Goal: Check status: Check status

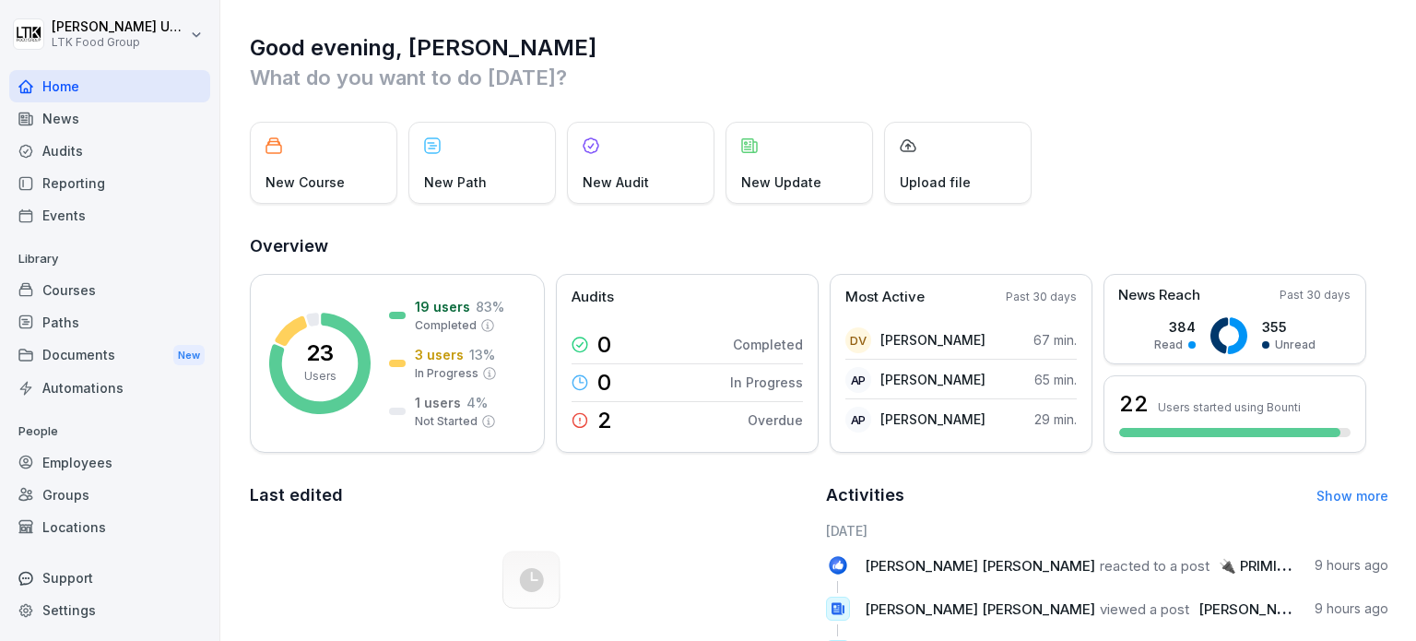
click at [96, 464] on div "Employees" at bounding box center [109, 462] width 201 height 32
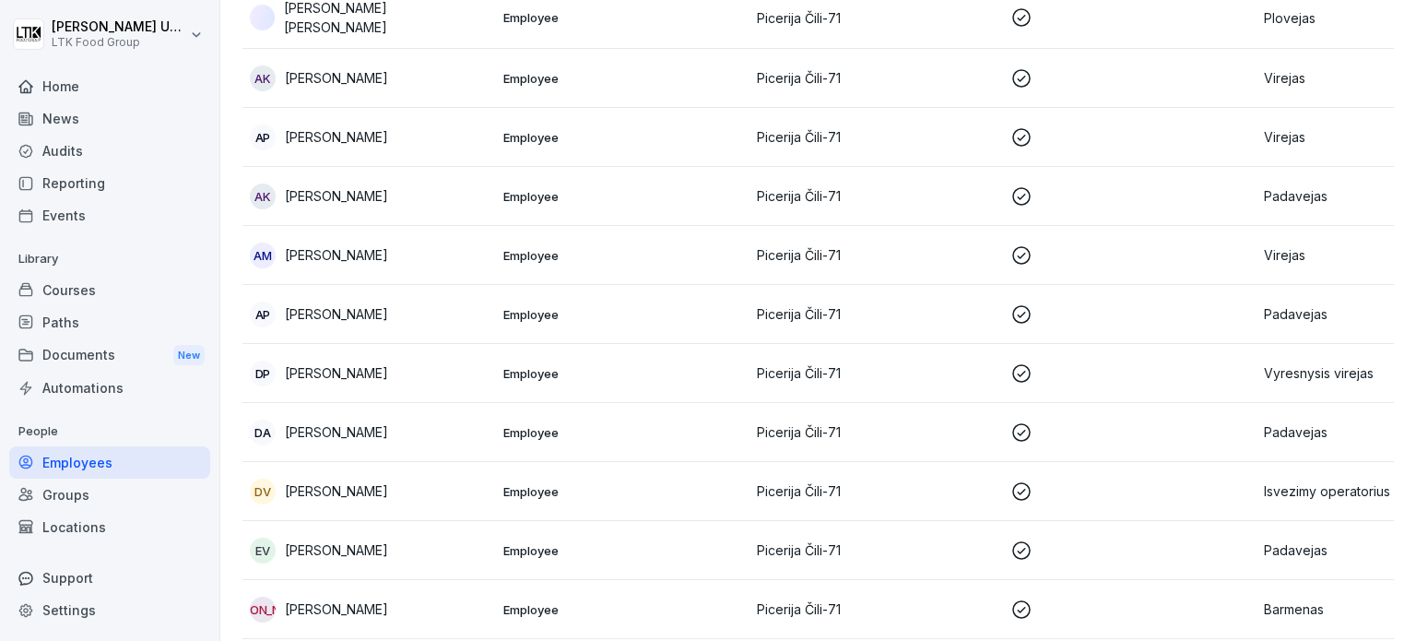
scroll to position [229, 0]
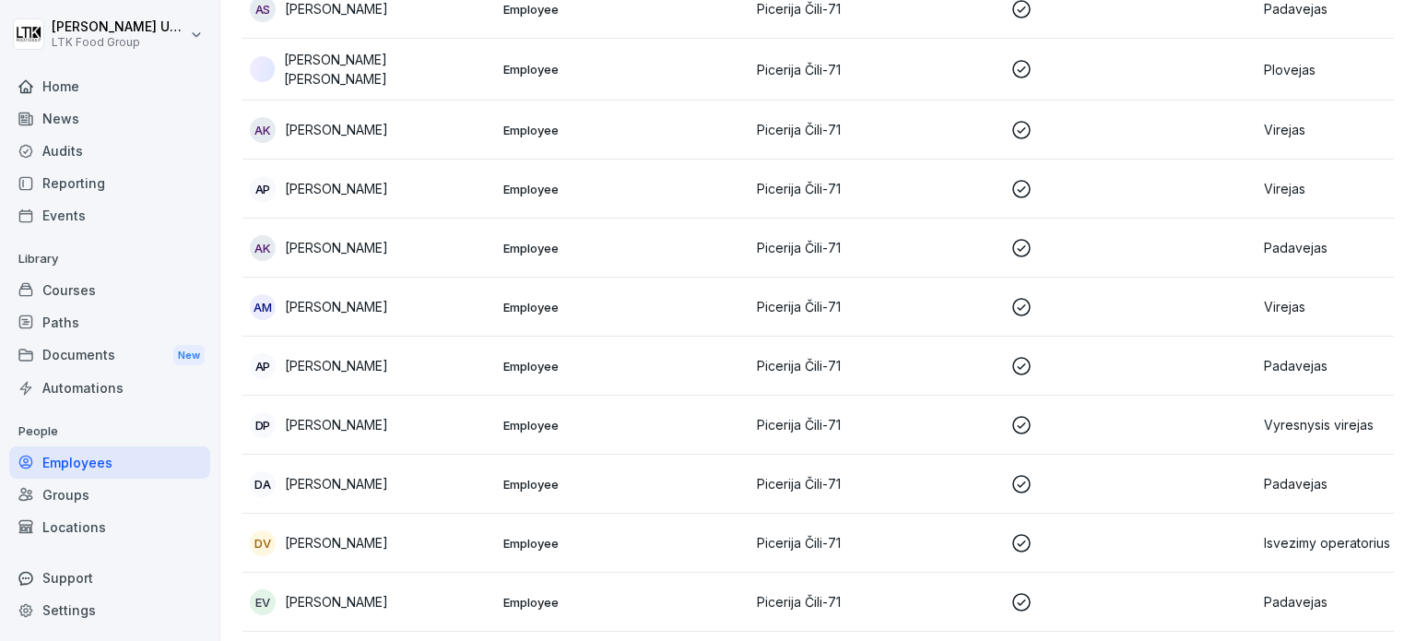
click at [391, 405] on td "DP [PERSON_NAME]" at bounding box center [370, 425] width 254 height 59
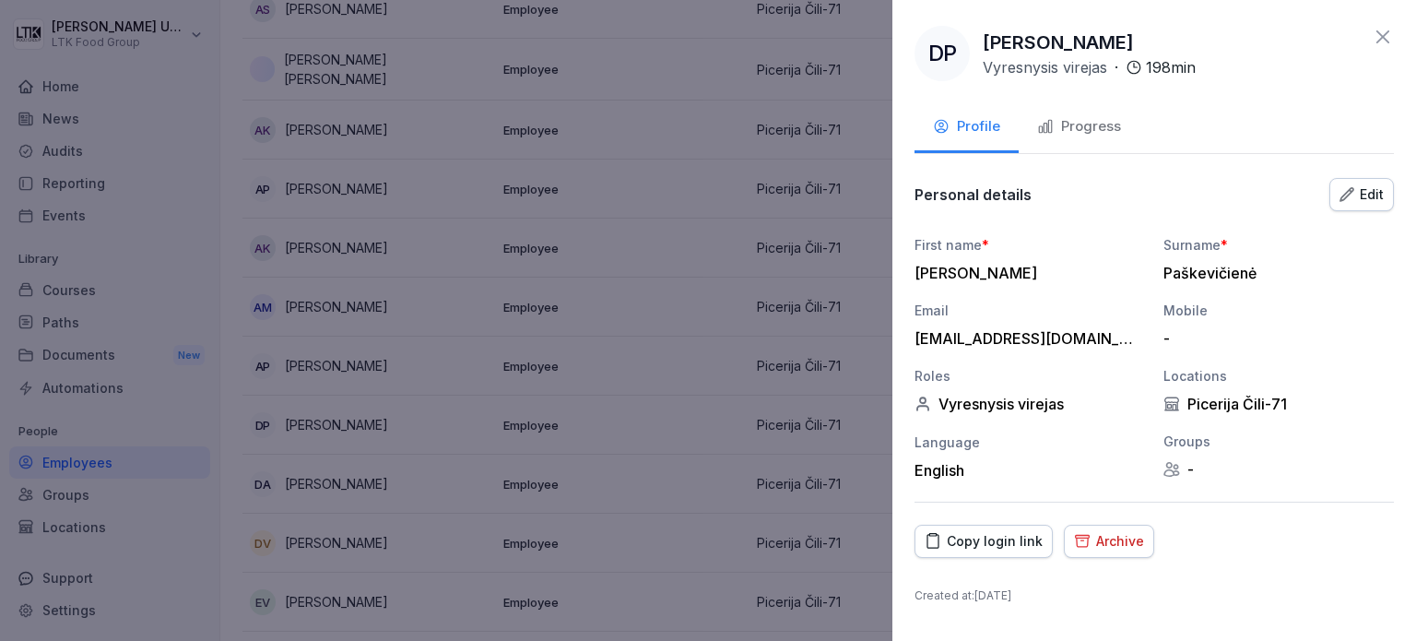
click at [1099, 128] on div "Progress" at bounding box center [1079, 126] width 84 height 21
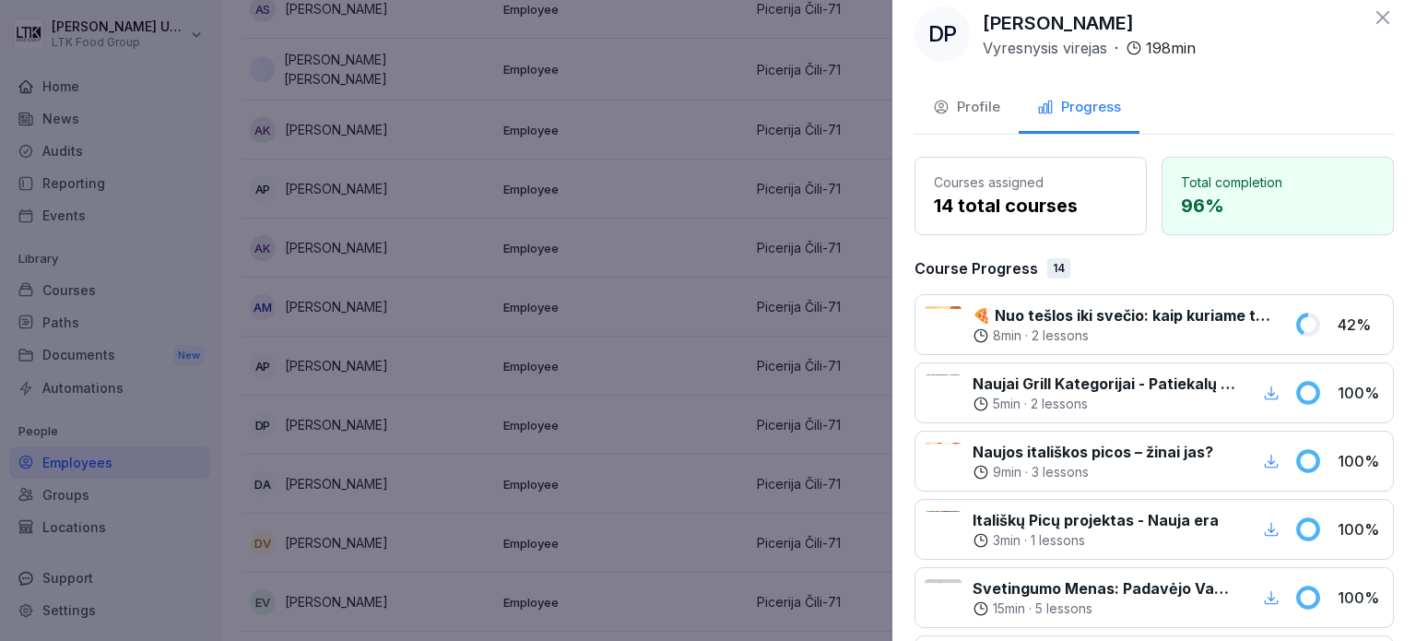
scroll to position [0, 0]
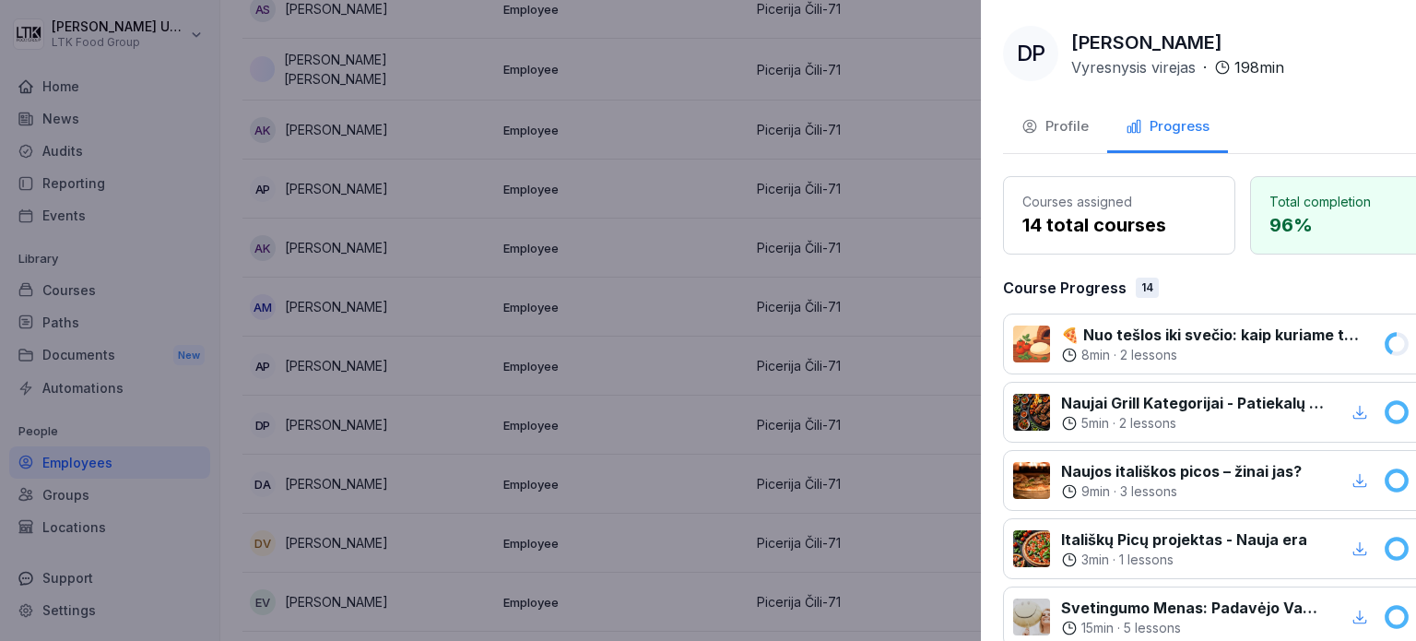
click at [626, 192] on div at bounding box center [708, 320] width 1416 height 641
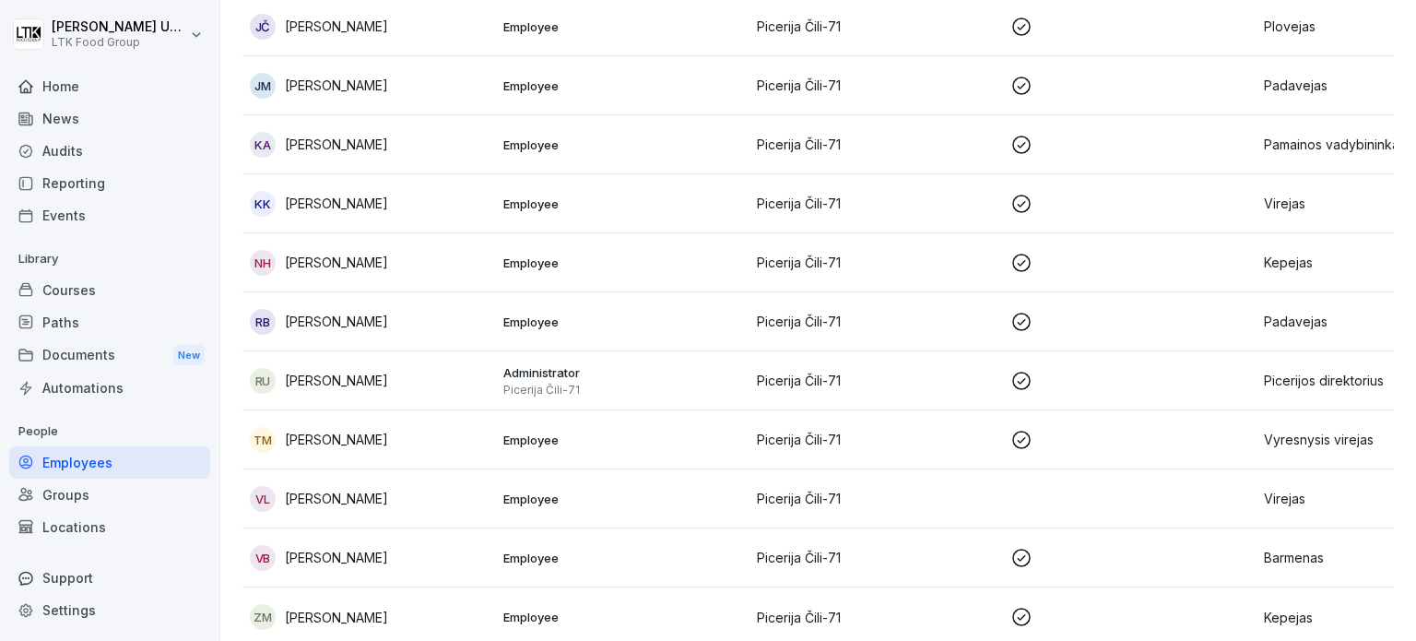
scroll to position [966, 0]
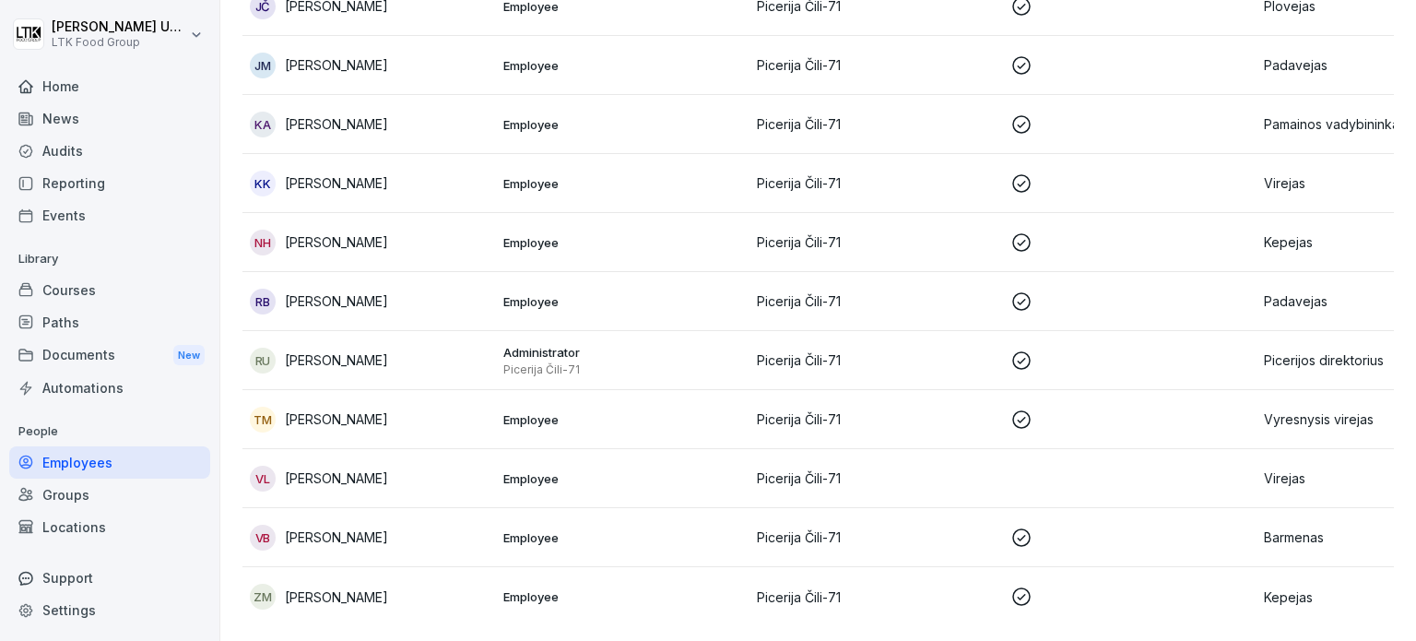
click at [350, 409] on p "[PERSON_NAME]" at bounding box center [336, 418] width 103 height 19
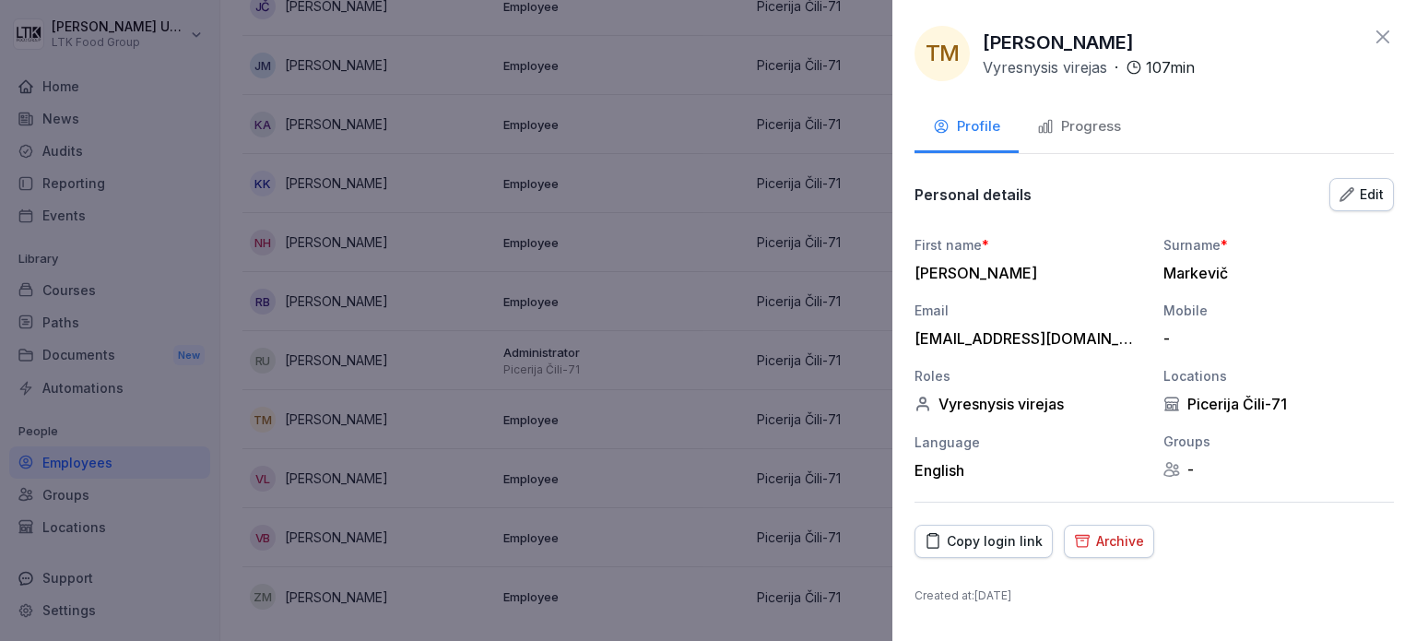
click at [1092, 134] on div "Progress" at bounding box center [1079, 126] width 84 height 21
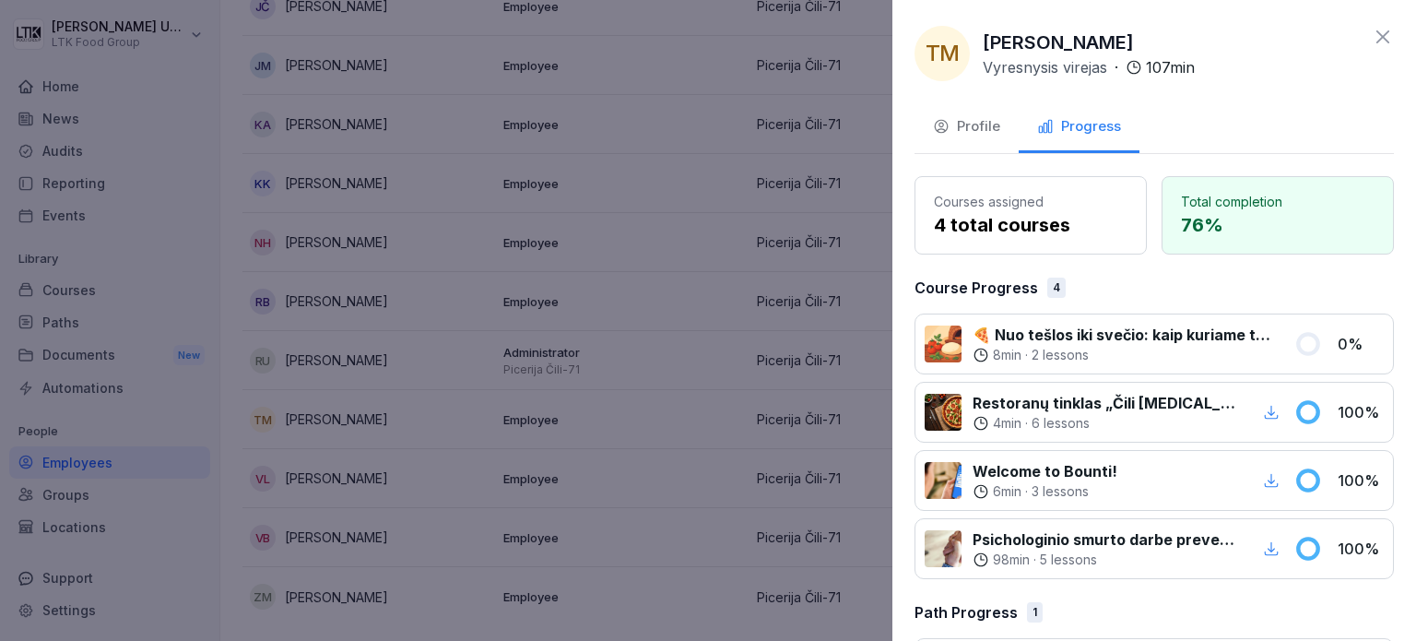
click at [620, 209] on div at bounding box center [708, 320] width 1416 height 641
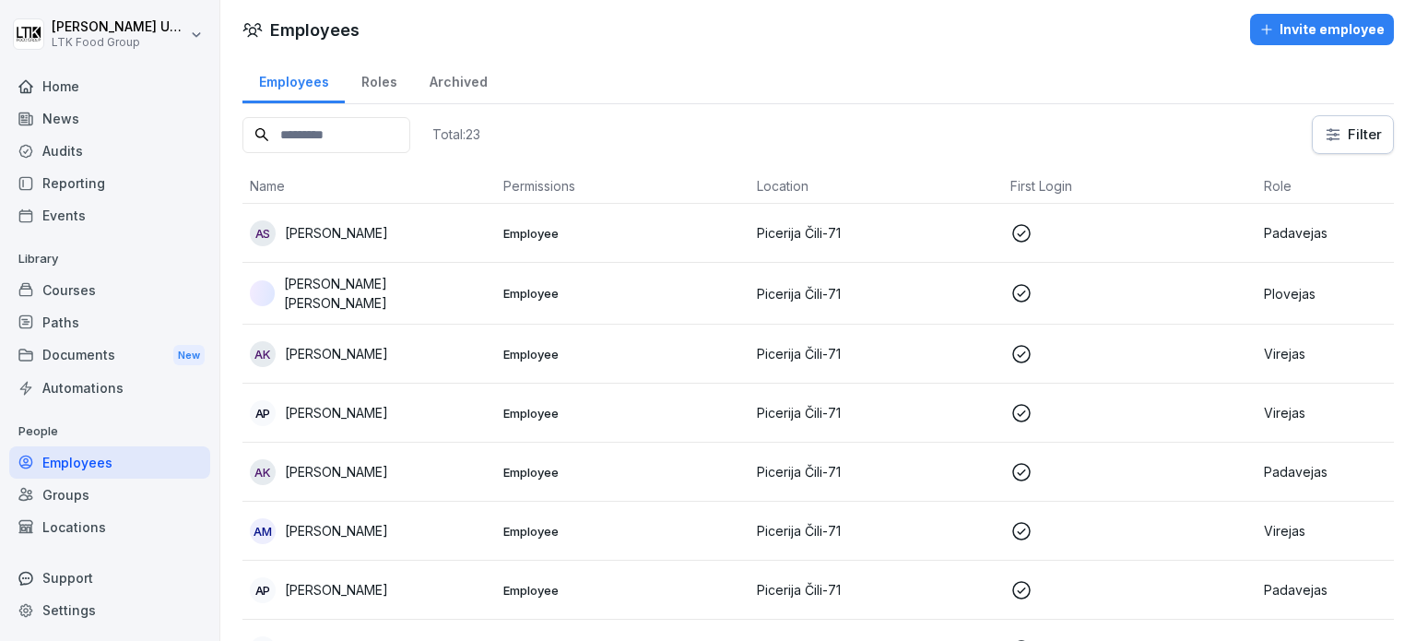
scroll to position [0, 0]
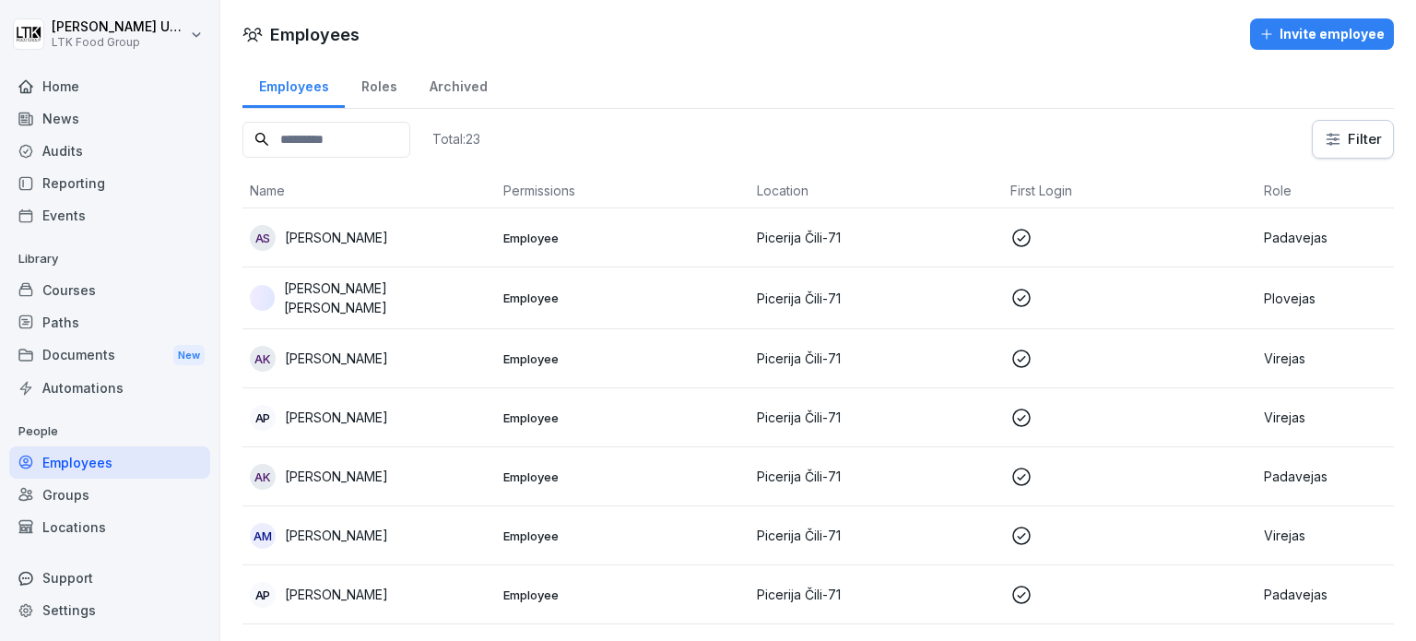
click at [76, 186] on div "Reporting" at bounding box center [109, 183] width 201 height 32
